Goal: Task Accomplishment & Management: Manage account settings

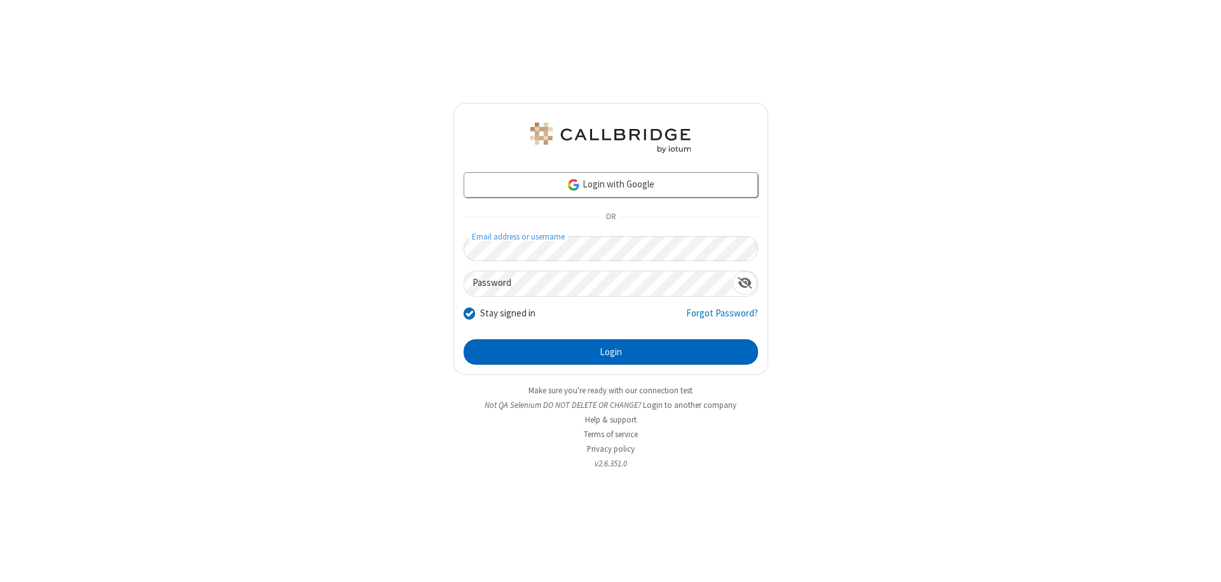
click at [610, 352] on button "Login" at bounding box center [610, 352] width 294 height 25
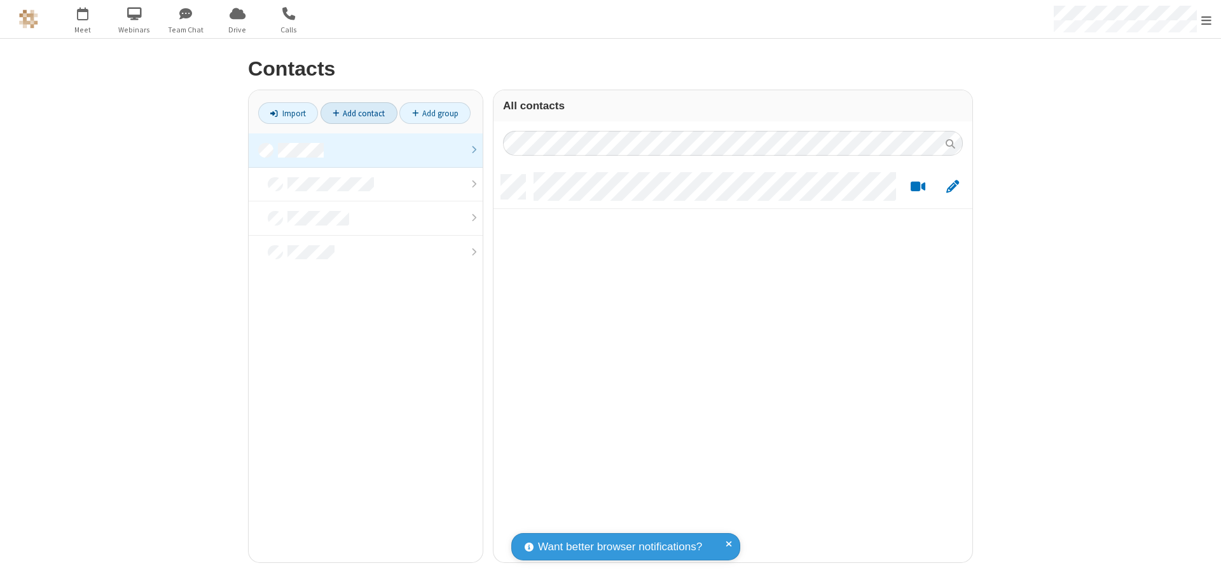
click at [359, 113] on link "Add contact" at bounding box center [358, 113] width 77 height 22
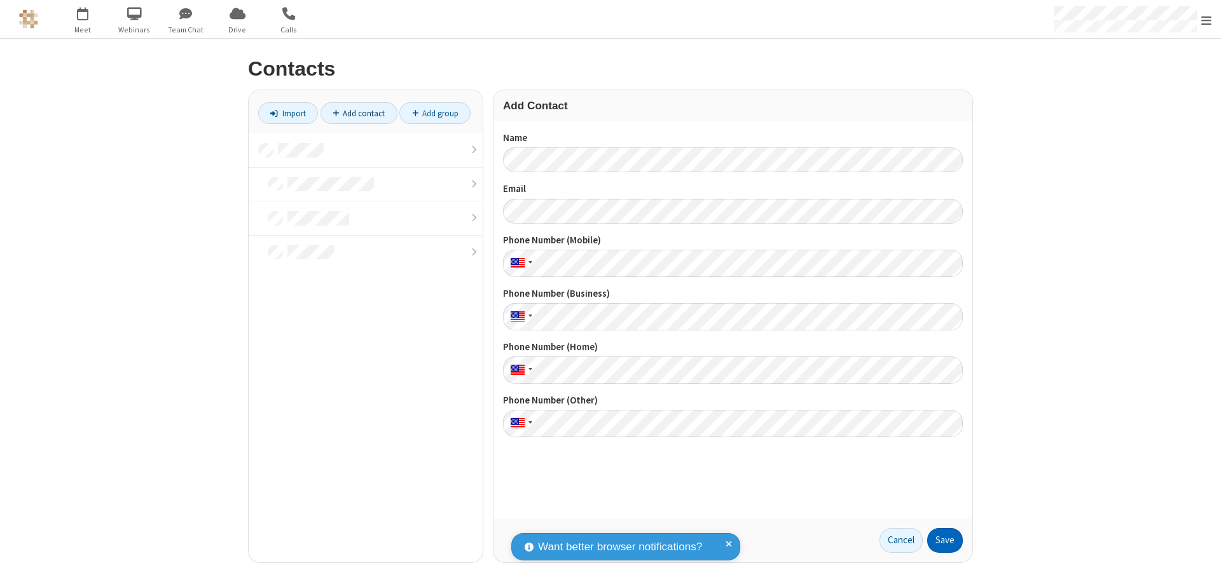
click at [945, 540] on button "Save" at bounding box center [945, 540] width 36 height 25
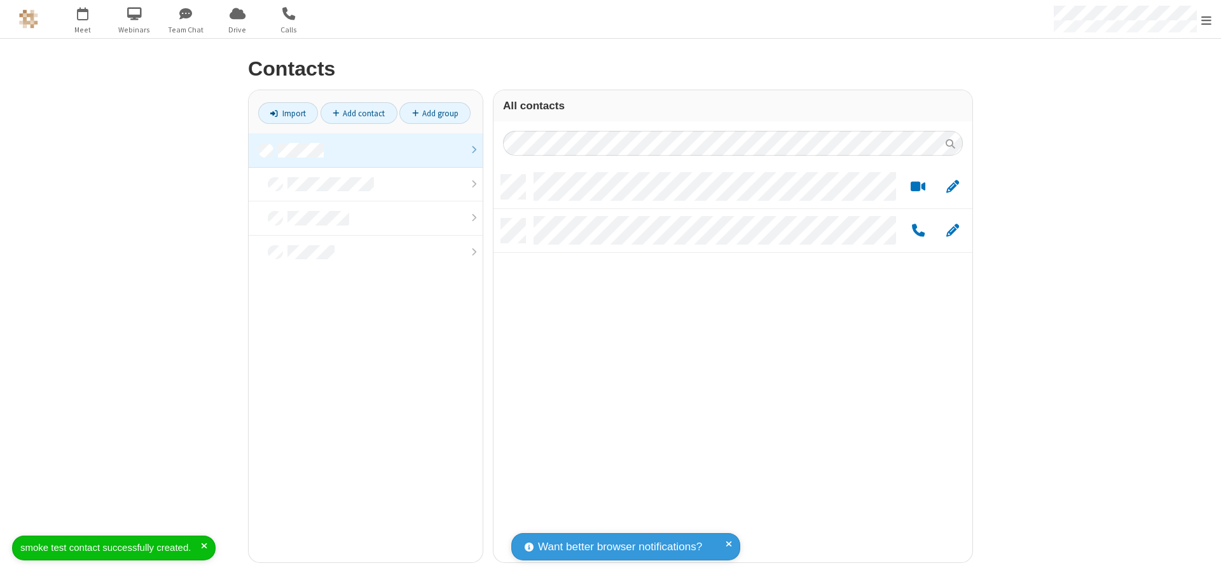
scroll to position [388, 469]
click at [359, 113] on link "Add contact" at bounding box center [358, 113] width 77 height 22
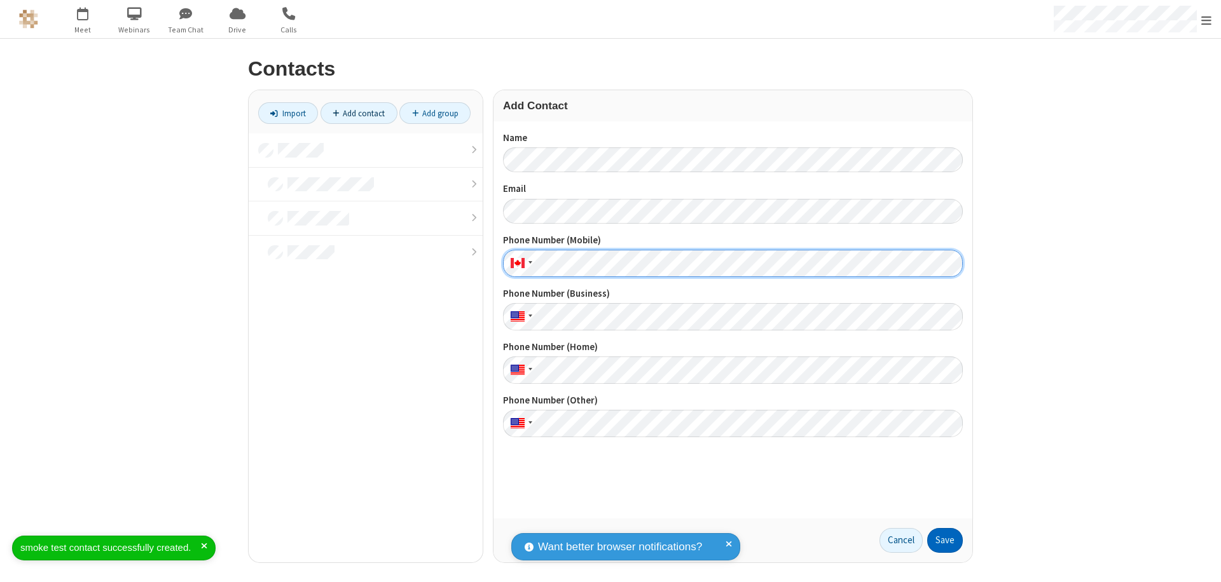
click at [945, 540] on button "Save" at bounding box center [945, 540] width 36 height 25
